Goal: Task Accomplishment & Management: Use online tool/utility

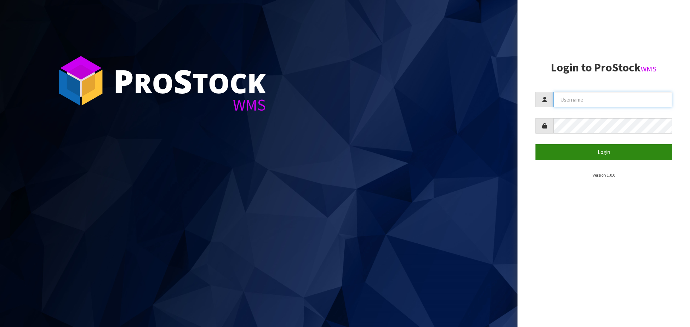
type input "[PERSON_NAME]"
click at [614, 156] on button "Login" at bounding box center [604, 151] width 137 height 15
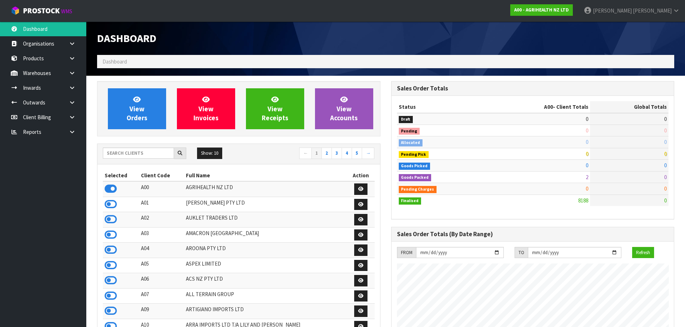
scroll to position [544, 294]
click at [125, 153] on input "text" at bounding box center [138, 153] width 71 height 11
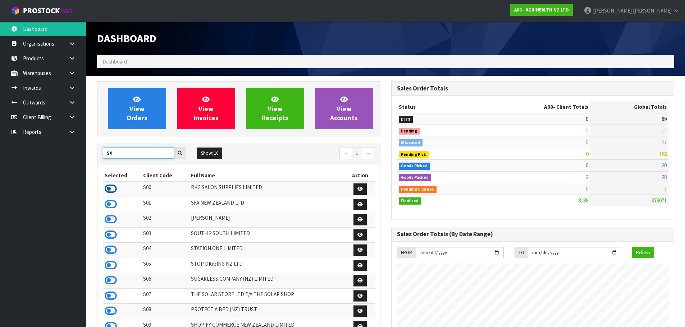
type input "S0"
click at [115, 188] on icon at bounding box center [111, 189] width 12 height 11
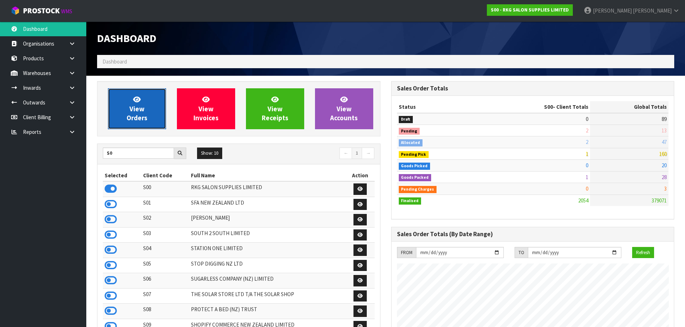
click at [140, 104] on link "View Orders" at bounding box center [137, 108] width 58 height 41
